Goal: Information Seeking & Learning: Learn about a topic

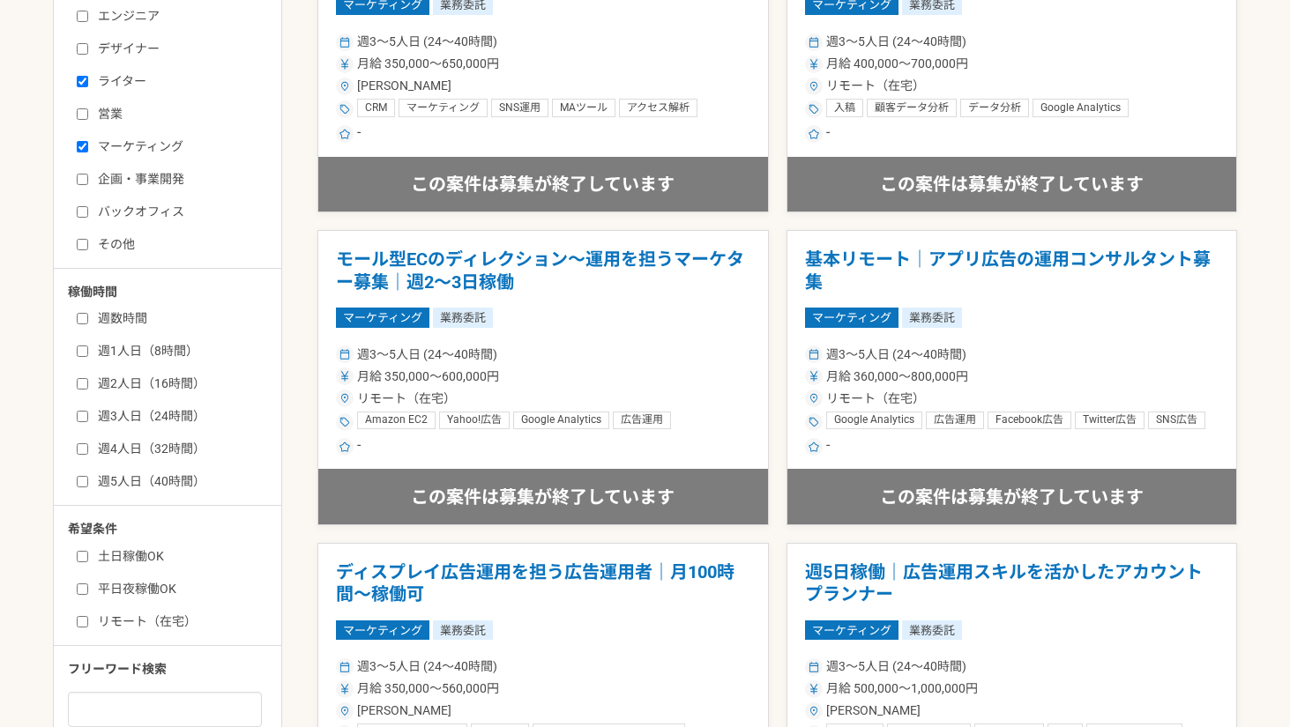
scroll to position [94, 0]
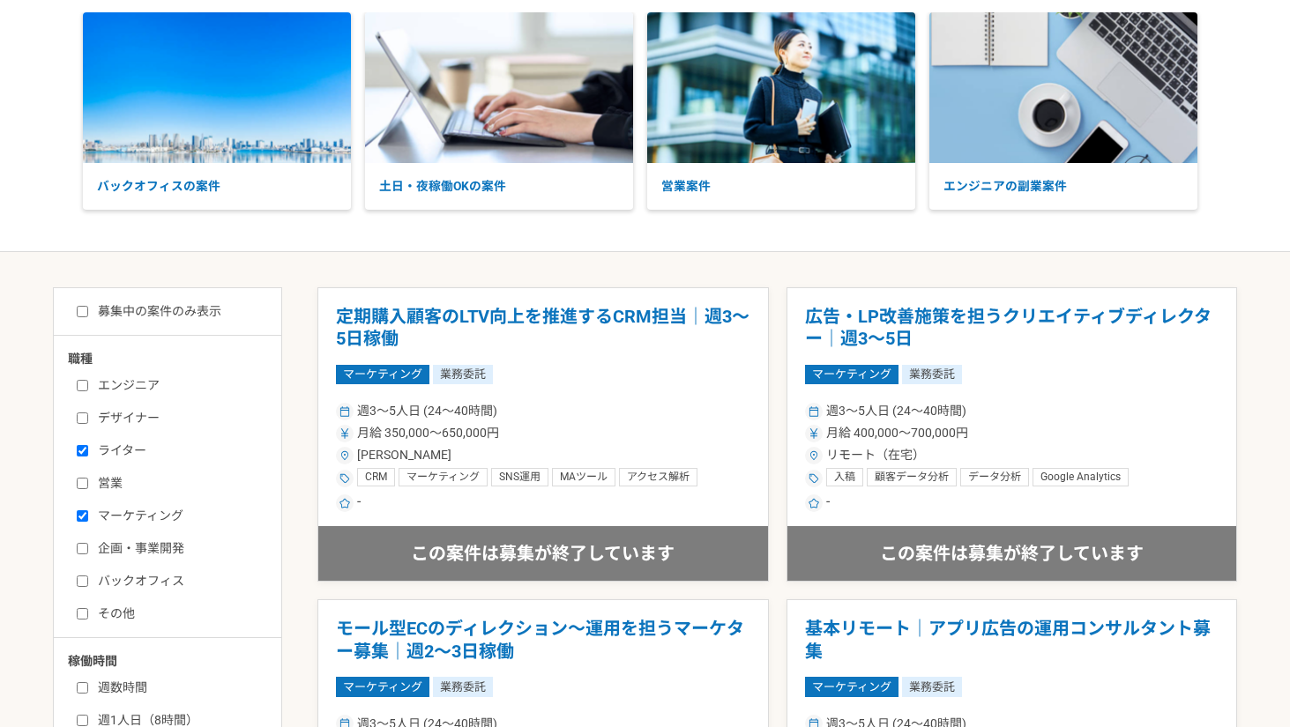
click at [132, 317] on label "募集中の案件のみ表示" at bounding box center [149, 311] width 145 height 19
click at [88, 317] on input "募集中の案件のみ表示" at bounding box center [82, 311] width 11 height 11
checkbox input "true"
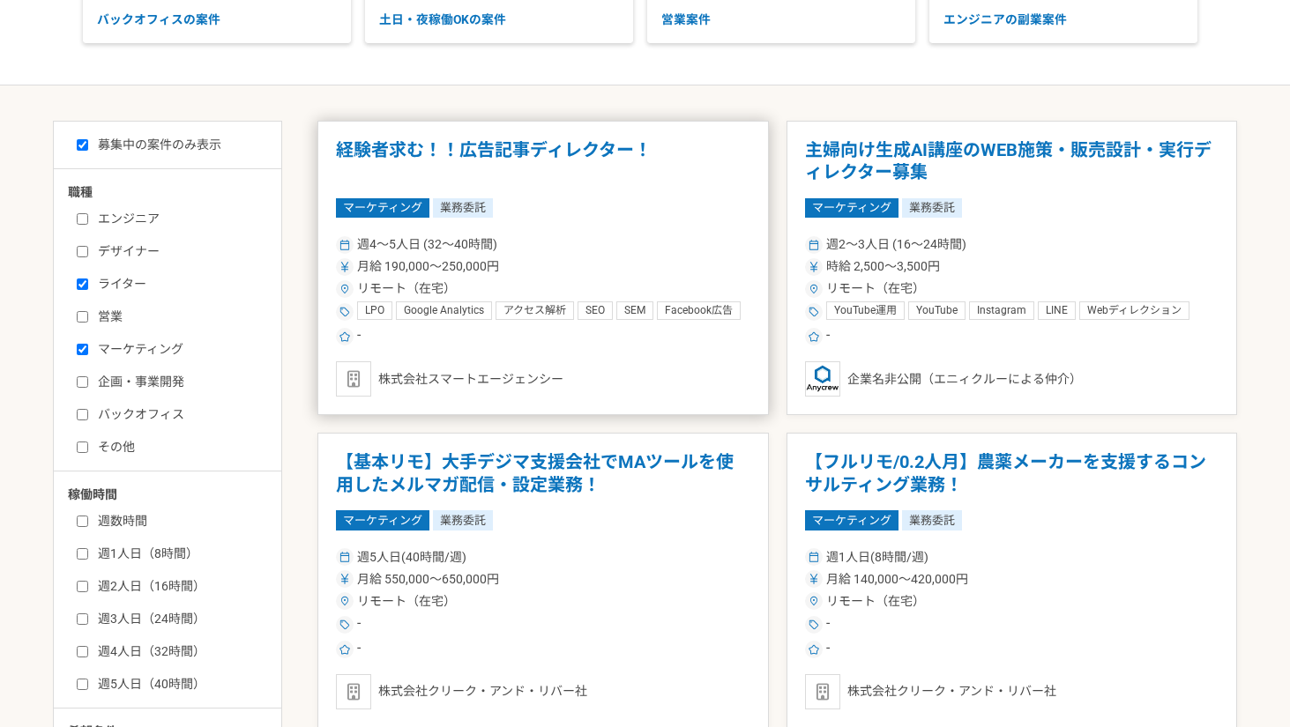
scroll to position [297, 0]
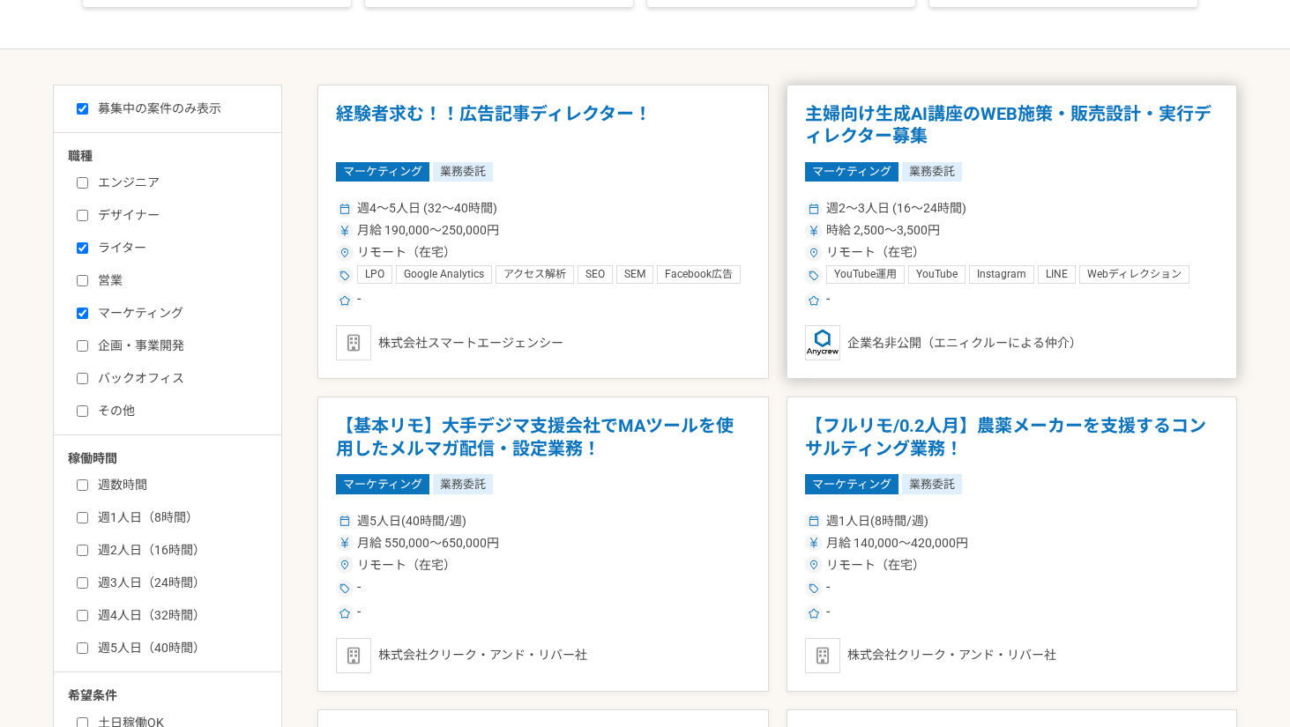
click at [830, 228] on span "時給 2,500〜3,500円" at bounding box center [883, 230] width 114 height 19
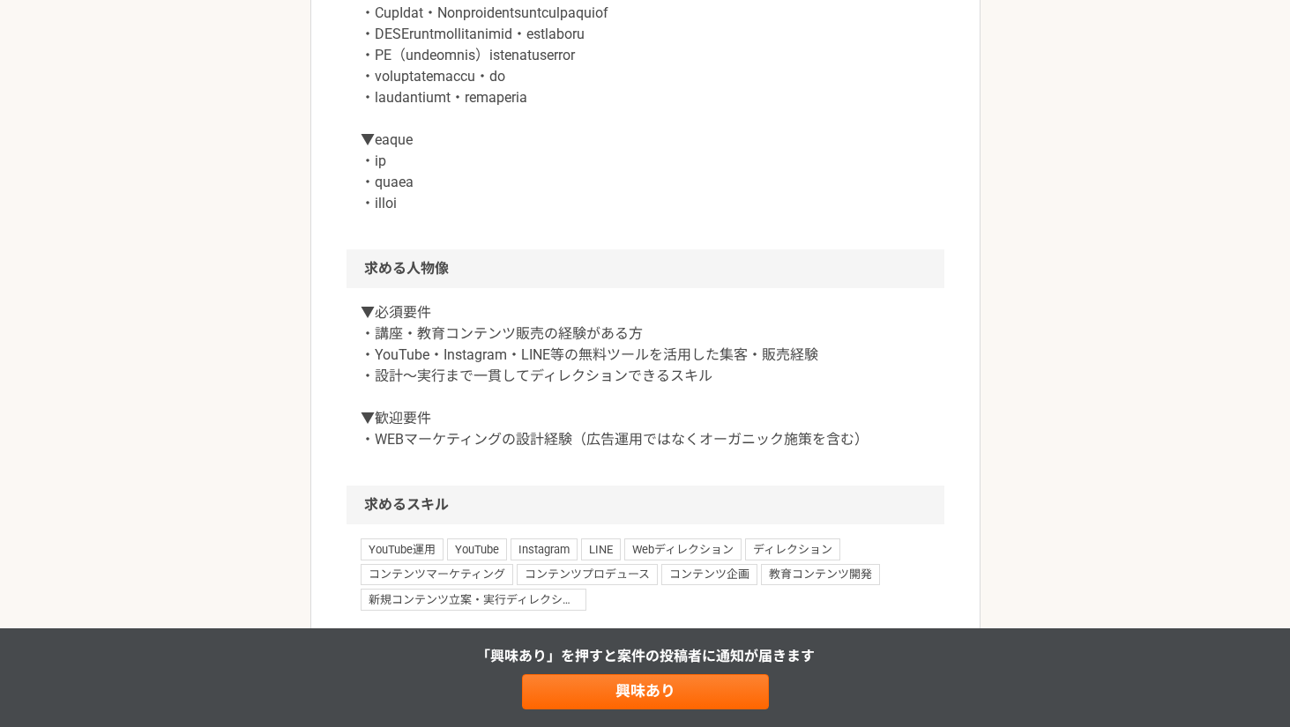
scroll to position [1015, 0]
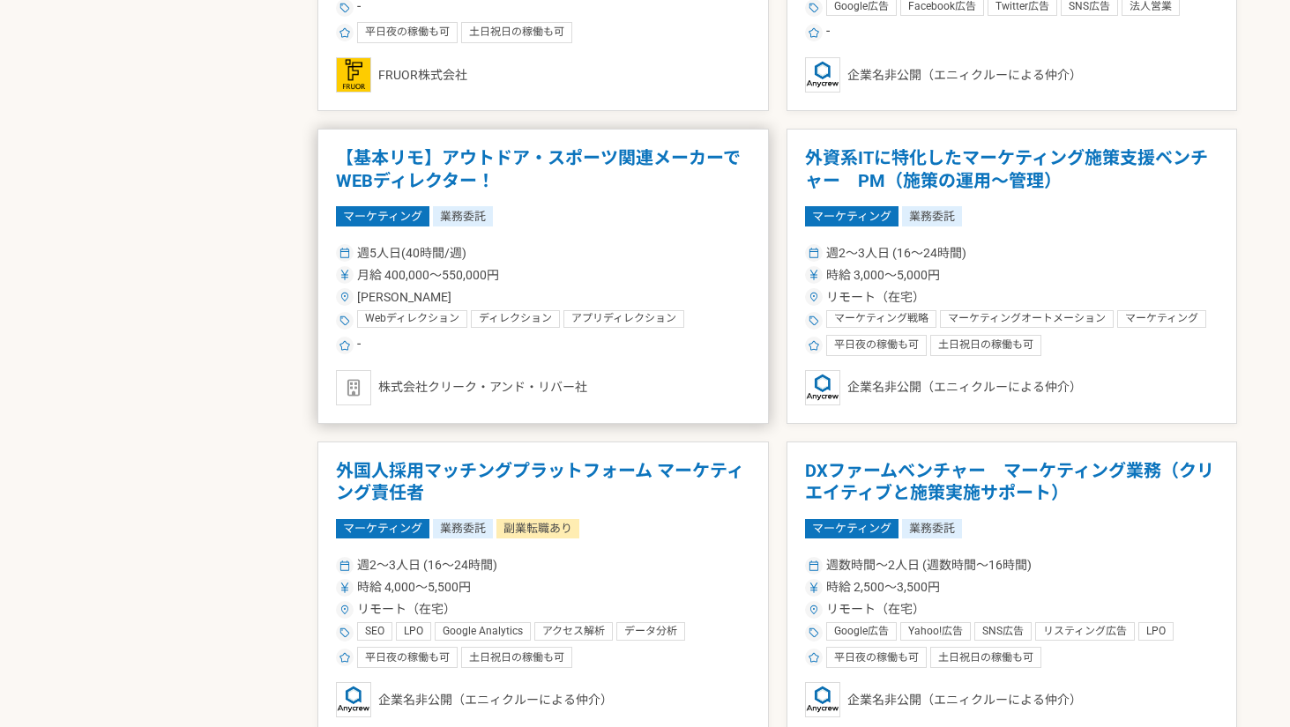
scroll to position [1498, 0]
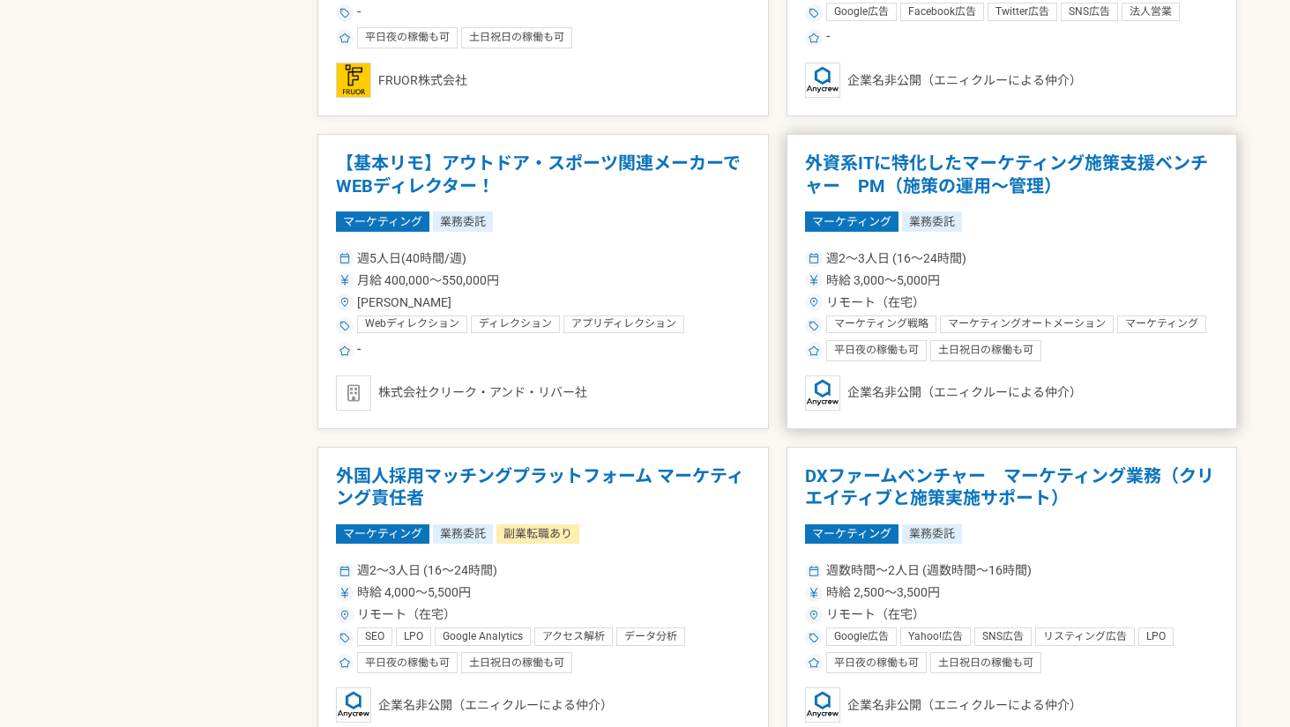
click at [799, 266] on article "外資系ITに特化したマーケティング施策支援ベンチャー　PM（施策の運用〜管理） マーケティング 業務委託 週2〜3人日 (16〜24時間) 時給 3,000〜…" at bounding box center [1011, 281] width 451 height 295
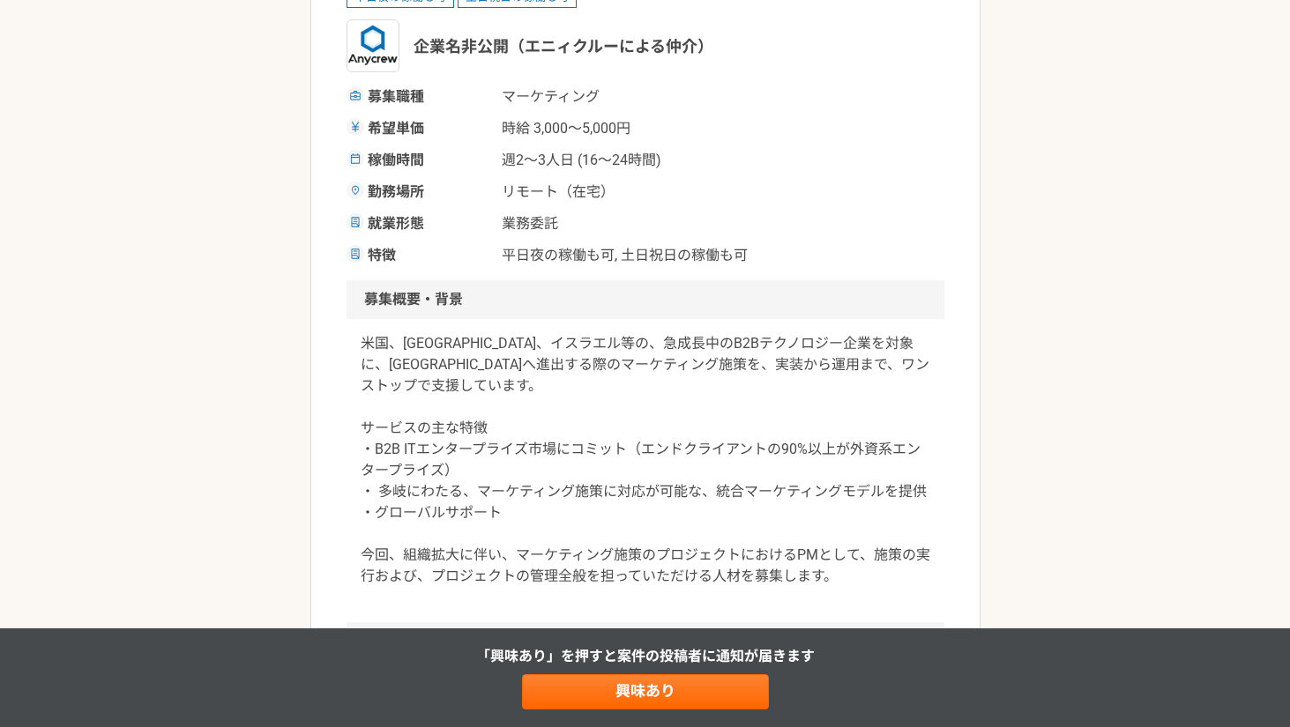
scroll to position [345, 0]
